Goal: Transaction & Acquisition: Download file/media

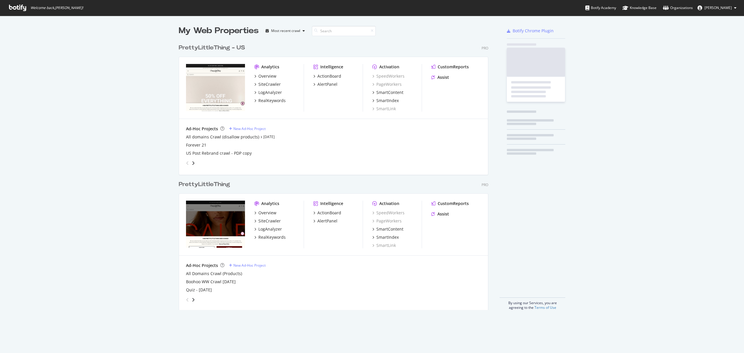
scroll to position [267, 308]
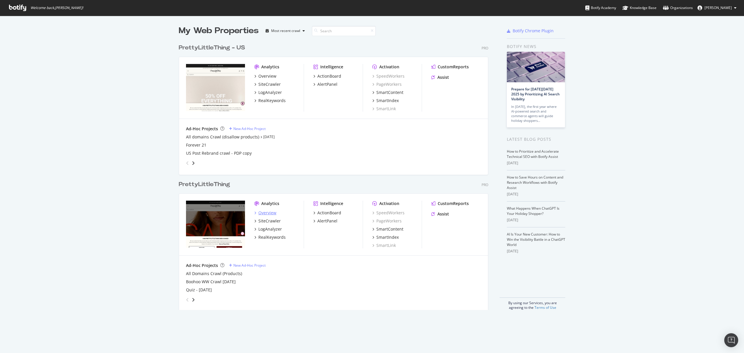
click at [267, 211] on div "Overview" at bounding box center [267, 213] width 18 height 6
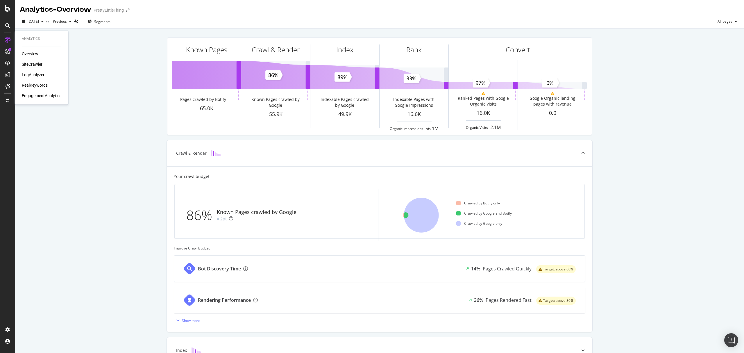
click at [33, 65] on div "SiteCrawler" at bounding box center [32, 64] width 21 height 6
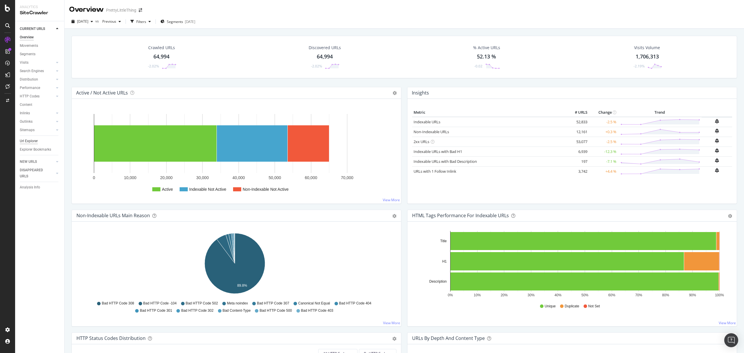
click at [32, 140] on div "Url Explorer" at bounding box center [29, 141] width 18 height 6
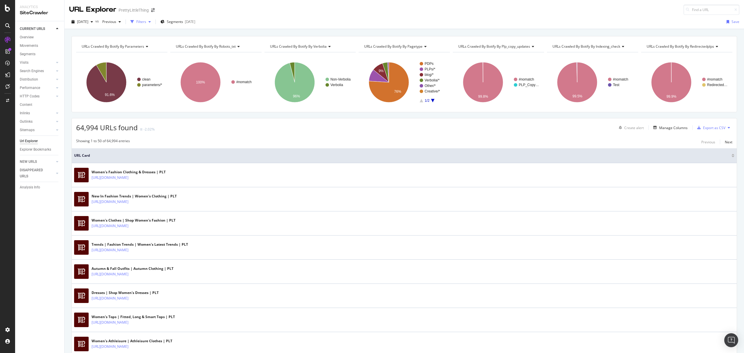
click at [146, 24] on div "Filters" at bounding box center [141, 21] width 10 height 5
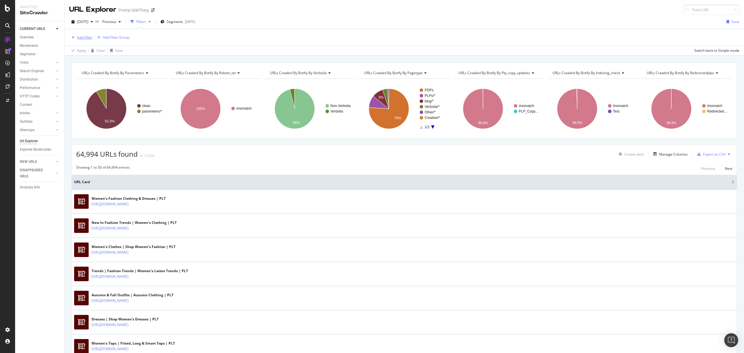
click at [75, 34] on div "Add Filter" at bounding box center [80, 37] width 23 height 6
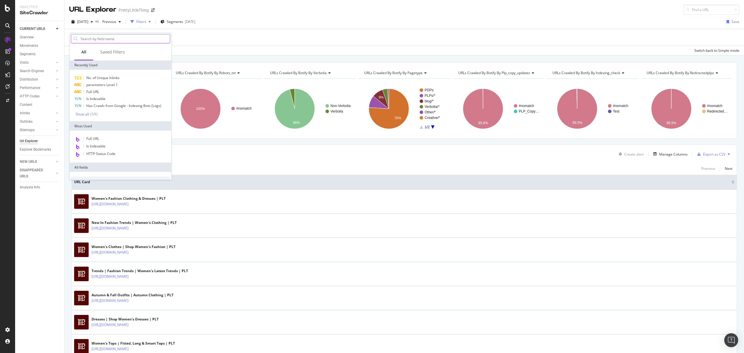
click at [118, 37] on input "text" at bounding box center [125, 38] width 90 height 9
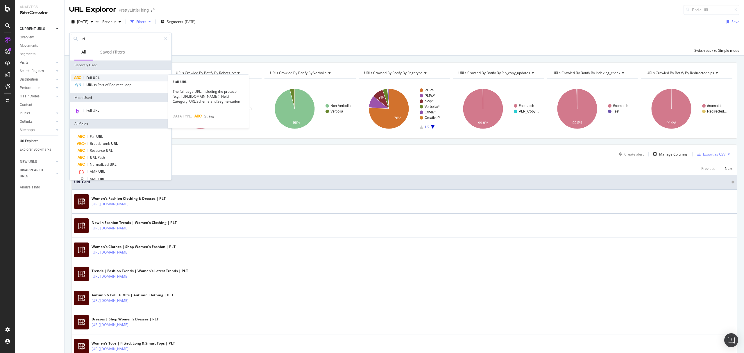
type input "url"
click at [97, 76] on span "URL" at bounding box center [96, 77] width 7 height 5
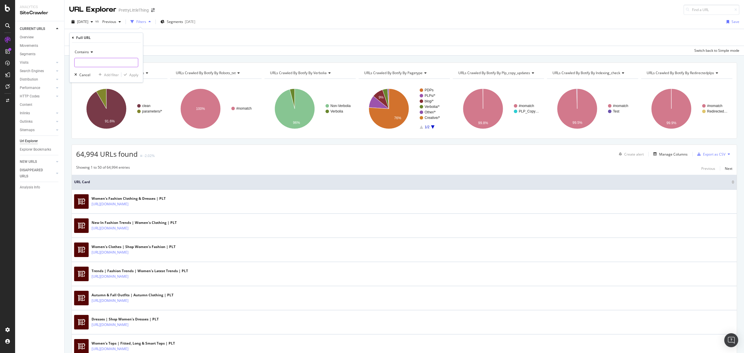
click at [79, 60] on input "text" at bounding box center [106, 62] width 63 height 9
paste input "https://www.prettylittlething.com/alexander-mcqueen-black-square-black-silver-g…"
type input "https://www.prettylittlething.com/alexander-mcqueen-black-square-black-silver-g…"
click at [132, 73] on div "Apply" at bounding box center [133, 74] width 9 height 5
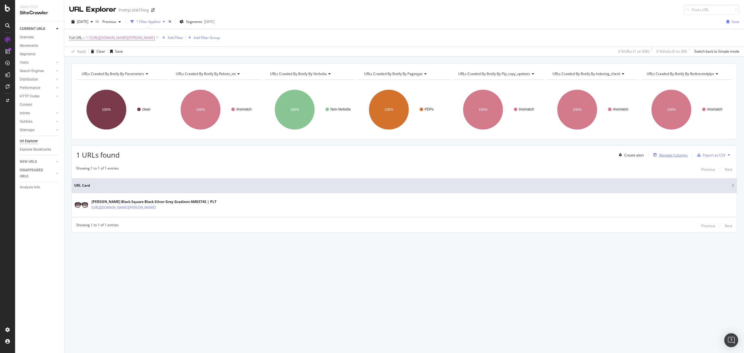
click at [663, 156] on div "Manage Columns" at bounding box center [673, 155] width 28 height 5
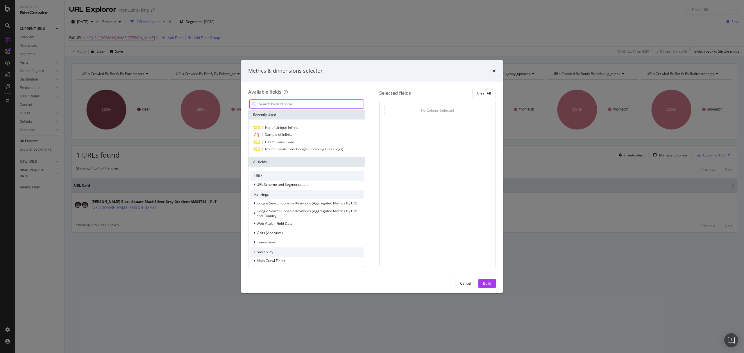
click at [285, 103] on input "modal" at bounding box center [310, 104] width 105 height 9
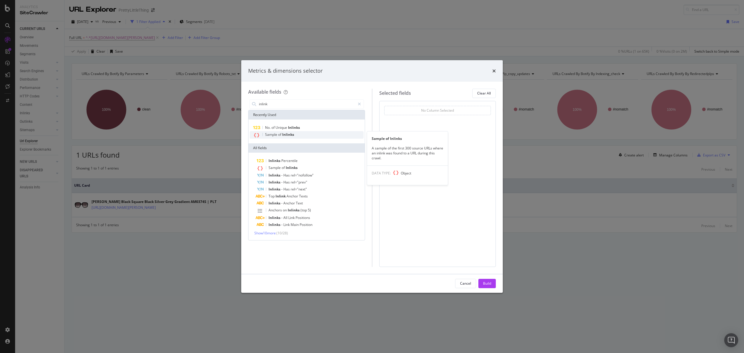
type input "inlink"
click at [286, 134] on span "Inlinks" at bounding box center [288, 134] width 12 height 5
click at [276, 125] on span "Unique" at bounding box center [281, 127] width 12 height 5
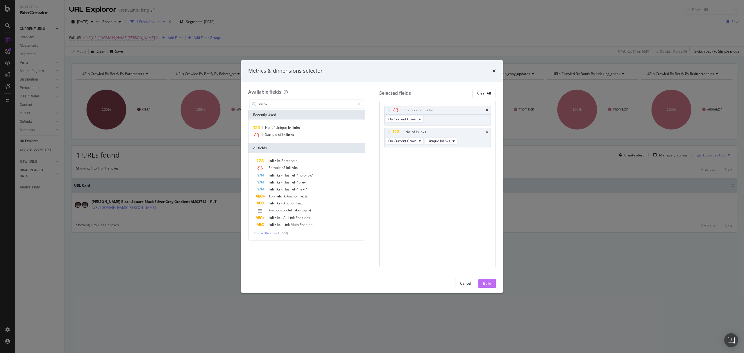
click at [493, 284] on button "Build" at bounding box center [486, 283] width 17 height 9
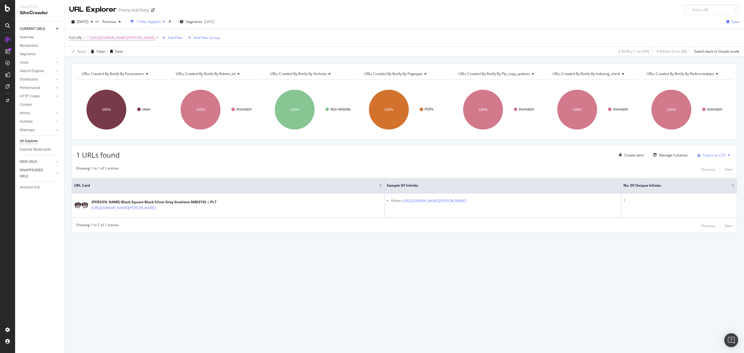
click at [494, 229] on div "Showing 1 to 1 of 1 entries Previous Next" at bounding box center [404, 225] width 665 height 7
click at [630, 156] on div "Create alert" at bounding box center [633, 155] width 19 height 5
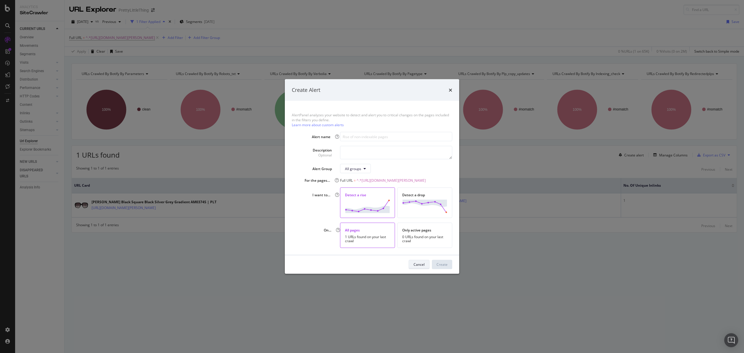
click at [410, 269] on button "Cancel" at bounding box center [418, 263] width 21 height 9
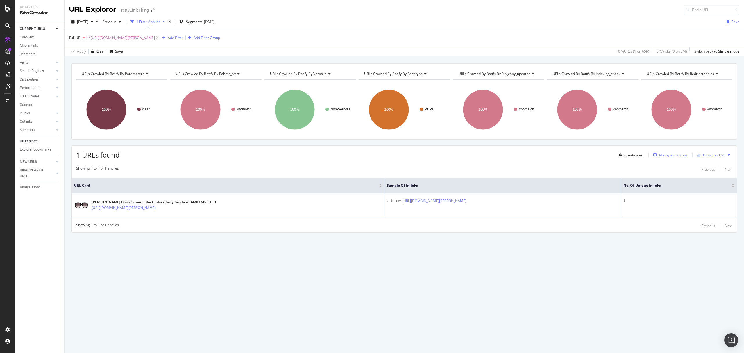
click at [675, 157] on div "Manage Columns" at bounding box center [673, 155] width 28 height 5
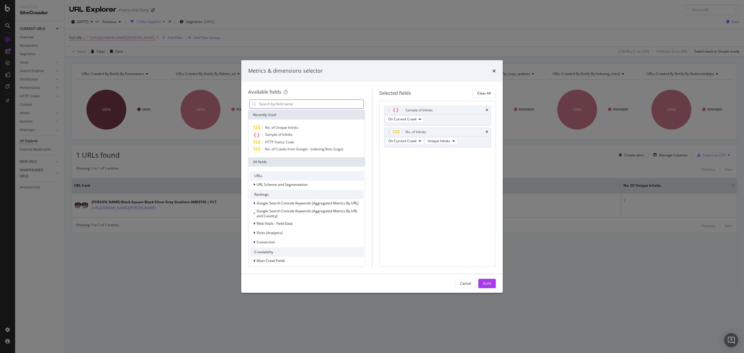
click at [278, 102] on input "modal" at bounding box center [310, 104] width 105 height 9
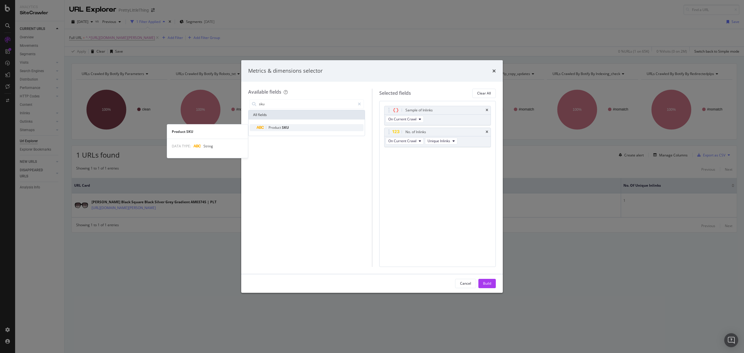
type input "sku"
click at [274, 127] on span "Product" at bounding box center [274, 127] width 13 height 5
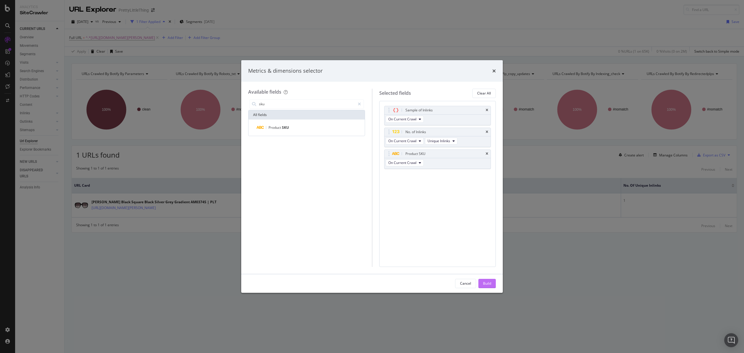
click at [491, 282] on div "Build" at bounding box center [487, 283] width 8 height 5
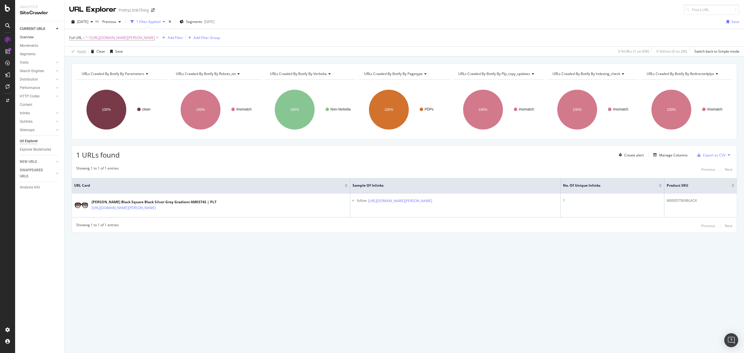
drag, startPoint x: 27, startPoint y: 36, endPoint x: 36, endPoint y: 37, distance: 9.4
click at [27, 36] on div "Overview" at bounding box center [27, 37] width 14 height 6
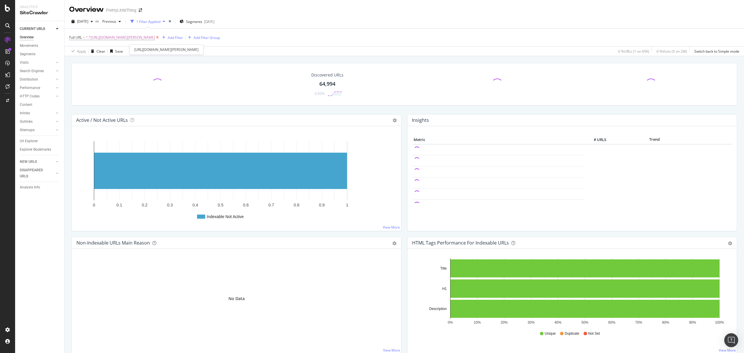
click at [160, 37] on icon at bounding box center [157, 38] width 5 height 6
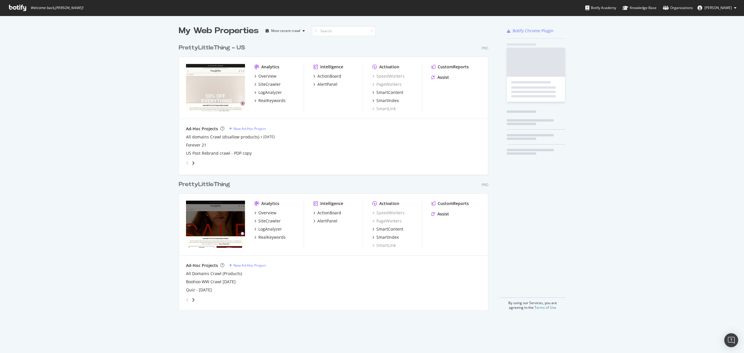
scroll to position [267, 308]
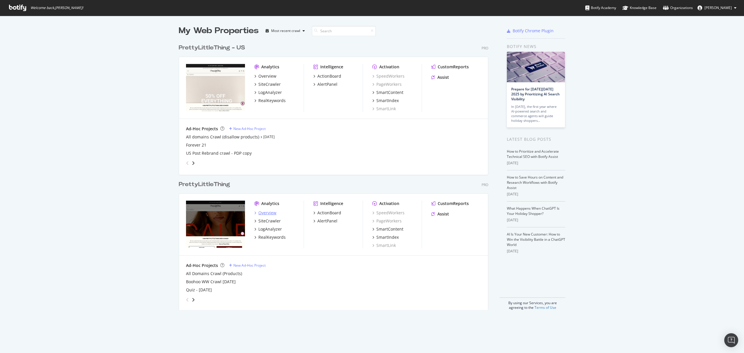
click at [263, 214] on div "Overview" at bounding box center [267, 213] width 18 height 6
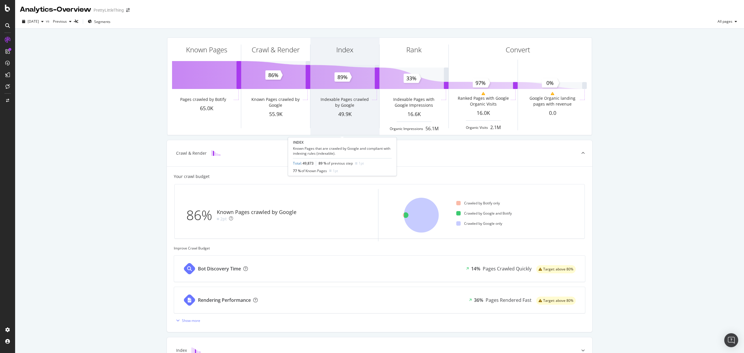
click at [354, 81] on div "Index" at bounding box center [344, 60] width 69 height 45
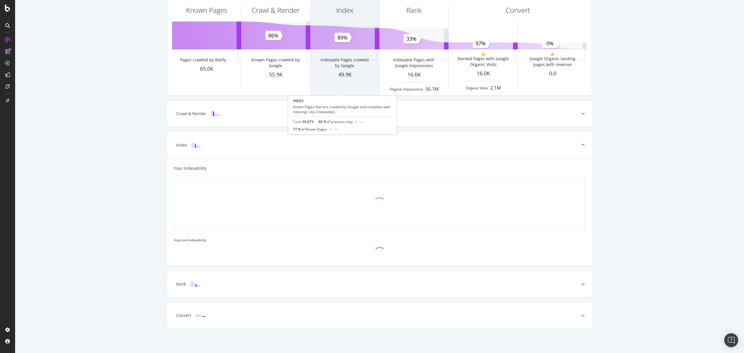
scroll to position [41, 0]
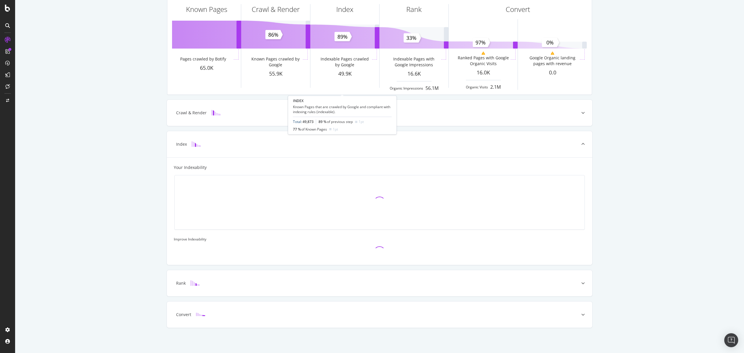
click at [299, 120] on link "Total" at bounding box center [297, 121] width 8 height 5
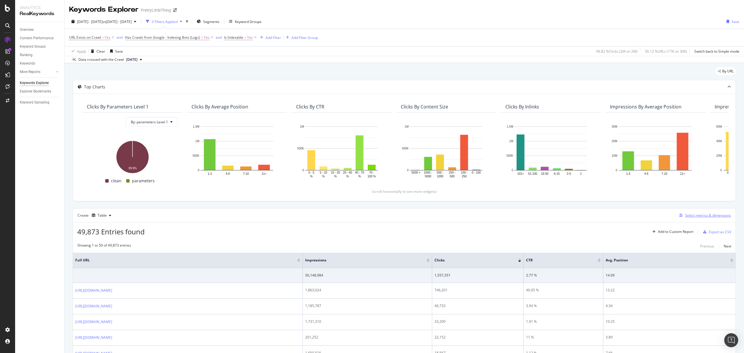
click at [686, 216] on div "Select metrics & dimensions" at bounding box center [708, 215] width 46 height 5
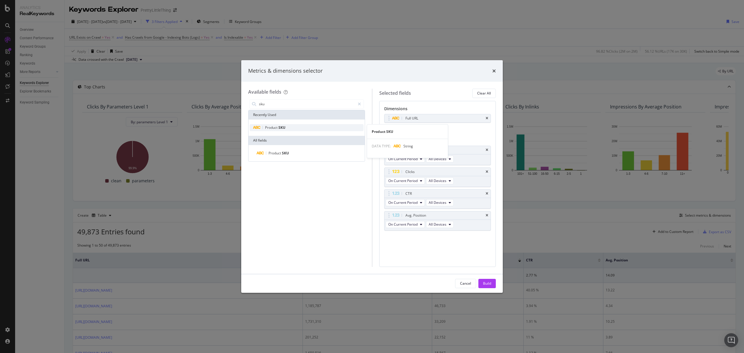
type input "sku"
click at [288, 127] on div "Product SKU" at bounding box center [307, 127] width 114 height 7
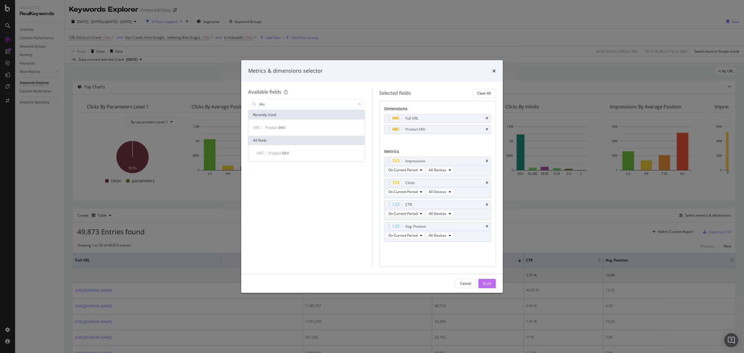
click at [487, 284] on div "Build" at bounding box center [487, 283] width 8 height 5
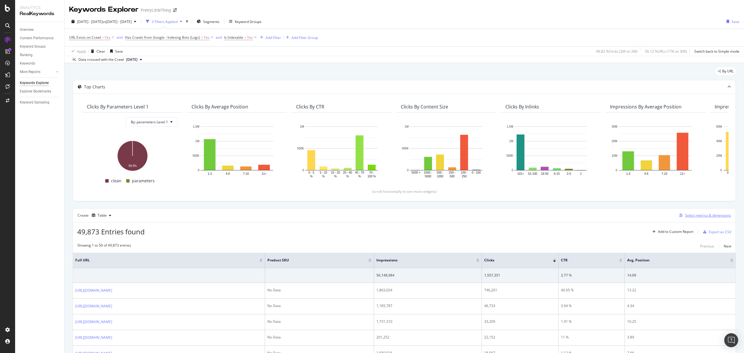
click at [690, 216] on div "Select metrics & dimensions" at bounding box center [708, 215] width 46 height 5
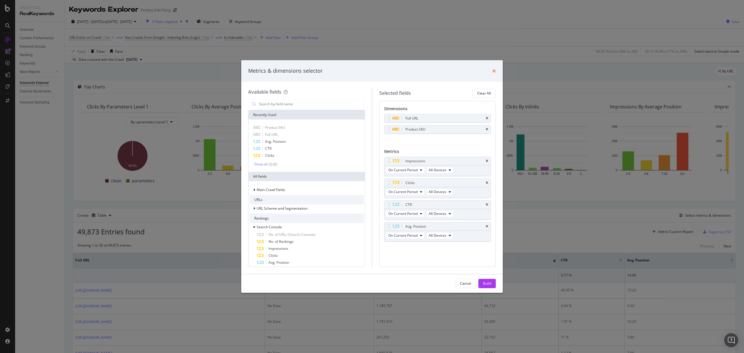
click at [492, 69] on icon "times" at bounding box center [493, 71] width 3 height 5
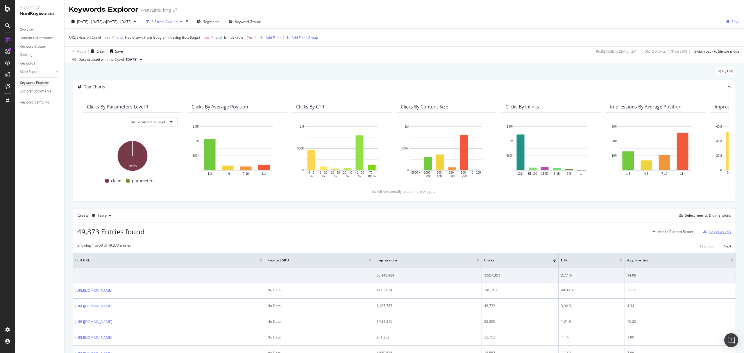
click at [719, 233] on div "Export as CSV" at bounding box center [719, 231] width 22 height 5
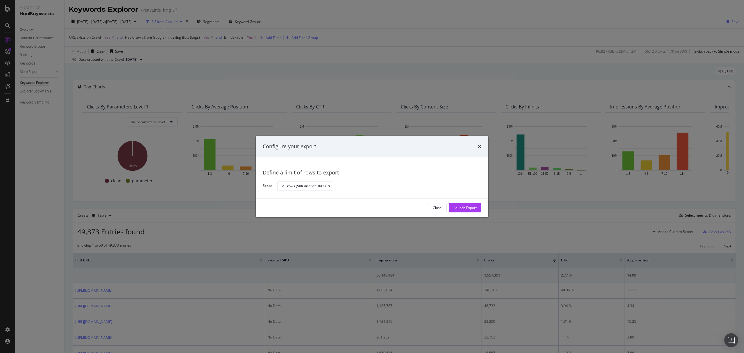
click at [464, 205] on div "Launch Export" at bounding box center [464, 207] width 23 height 5
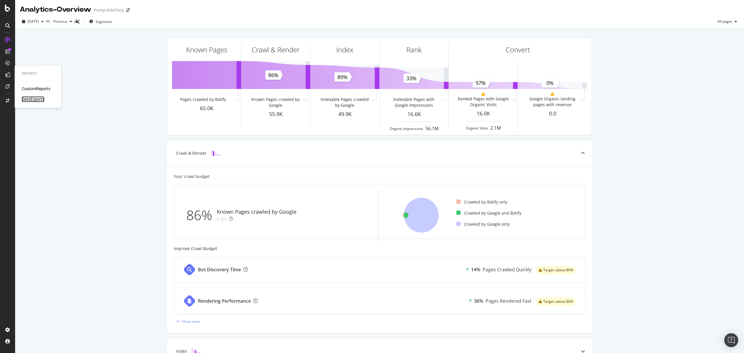
click at [28, 97] on div "DataExports" at bounding box center [33, 99] width 23 height 6
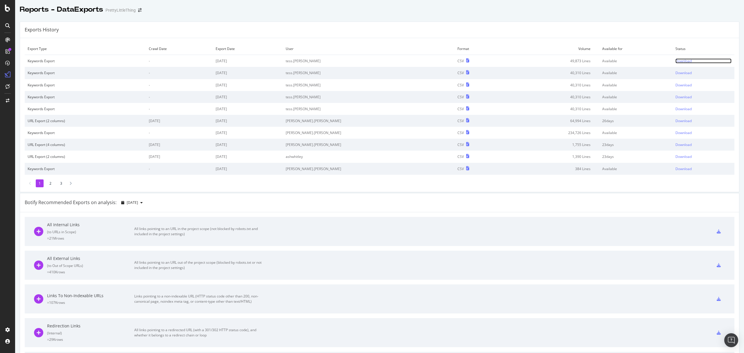
click at [675, 60] on div "Download" at bounding box center [683, 60] width 16 height 5
